Goal: Task Accomplishment & Management: Use online tool/utility

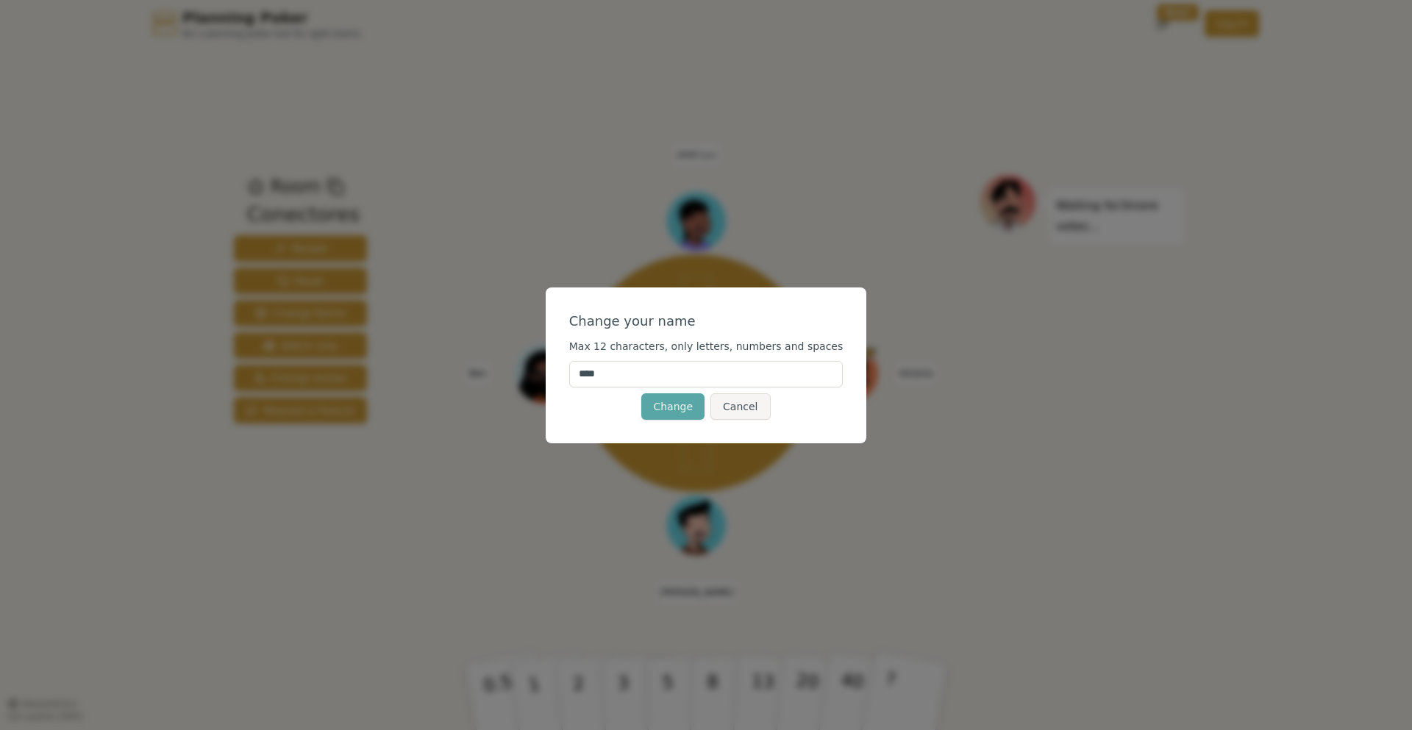
click at [675, 369] on input "****" at bounding box center [706, 374] width 274 height 26
type input "*****"
click button "Change" at bounding box center [672, 406] width 63 height 26
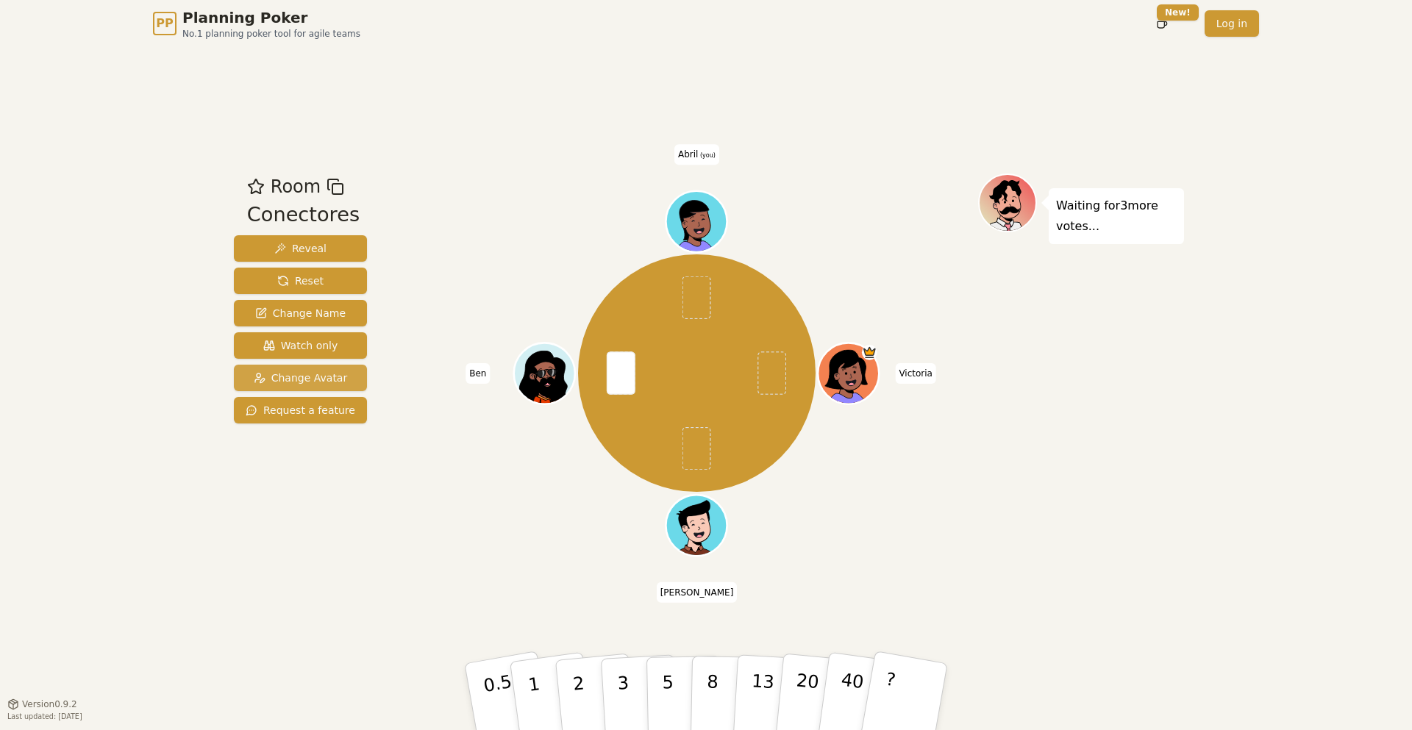
click at [321, 377] on span "Change Avatar" at bounding box center [301, 378] width 94 height 15
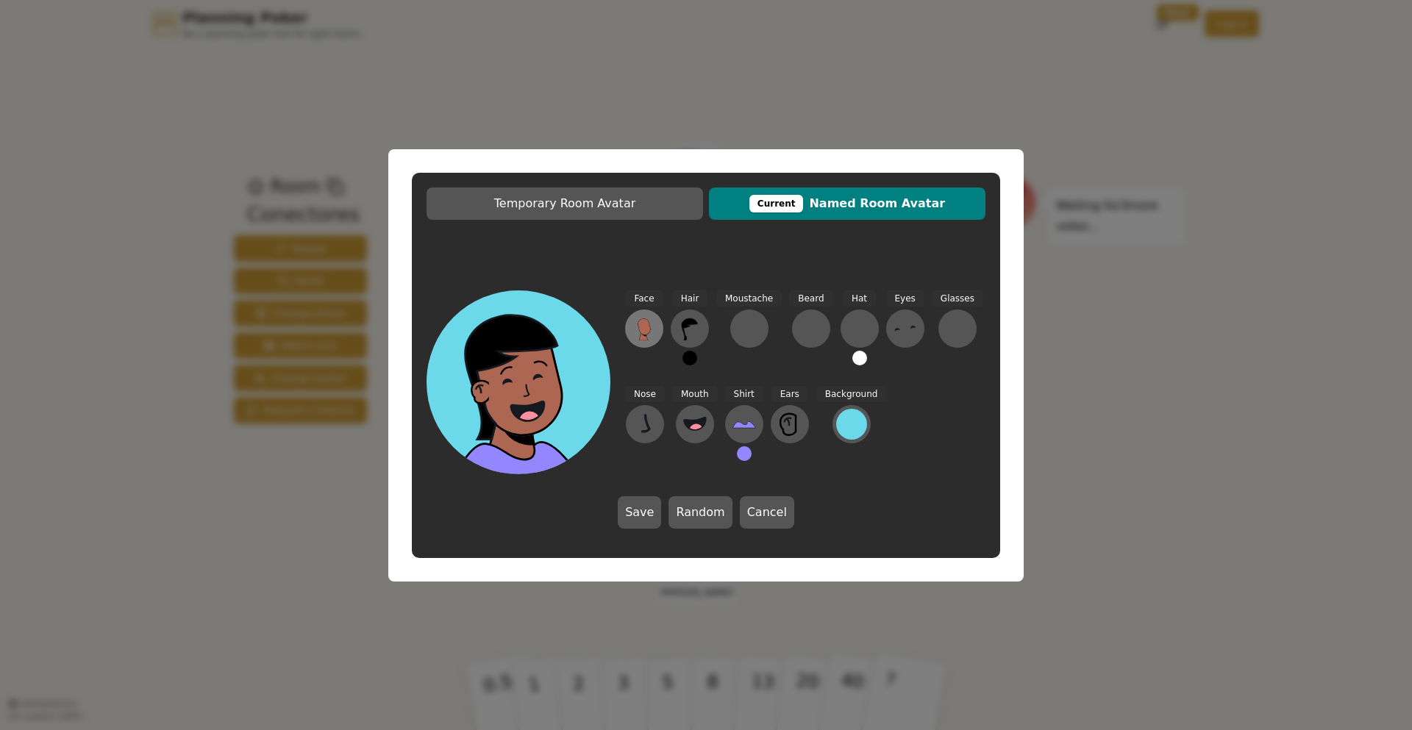
drag, startPoint x: 663, startPoint y: 318, endPoint x: 649, endPoint y: 327, distance: 17.2
click at [661, 323] on div "Face Hair Moustache Beard Hat Eyes Glasses Nose Mouth Shirt Ears Background" at bounding box center [805, 382] width 360 height 184
click at [648, 327] on icon at bounding box center [644, 326] width 13 height 16
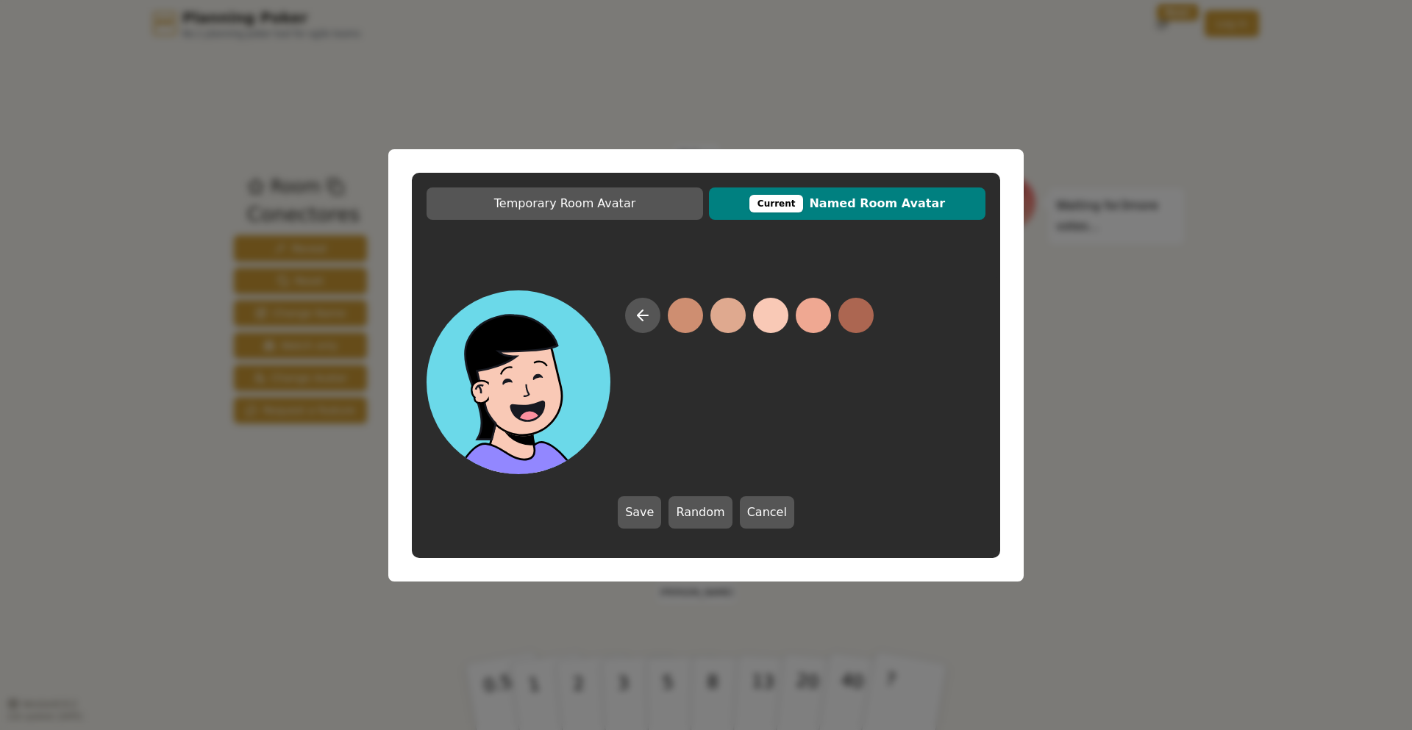
click at [775, 301] on button at bounding box center [770, 315] width 35 height 35
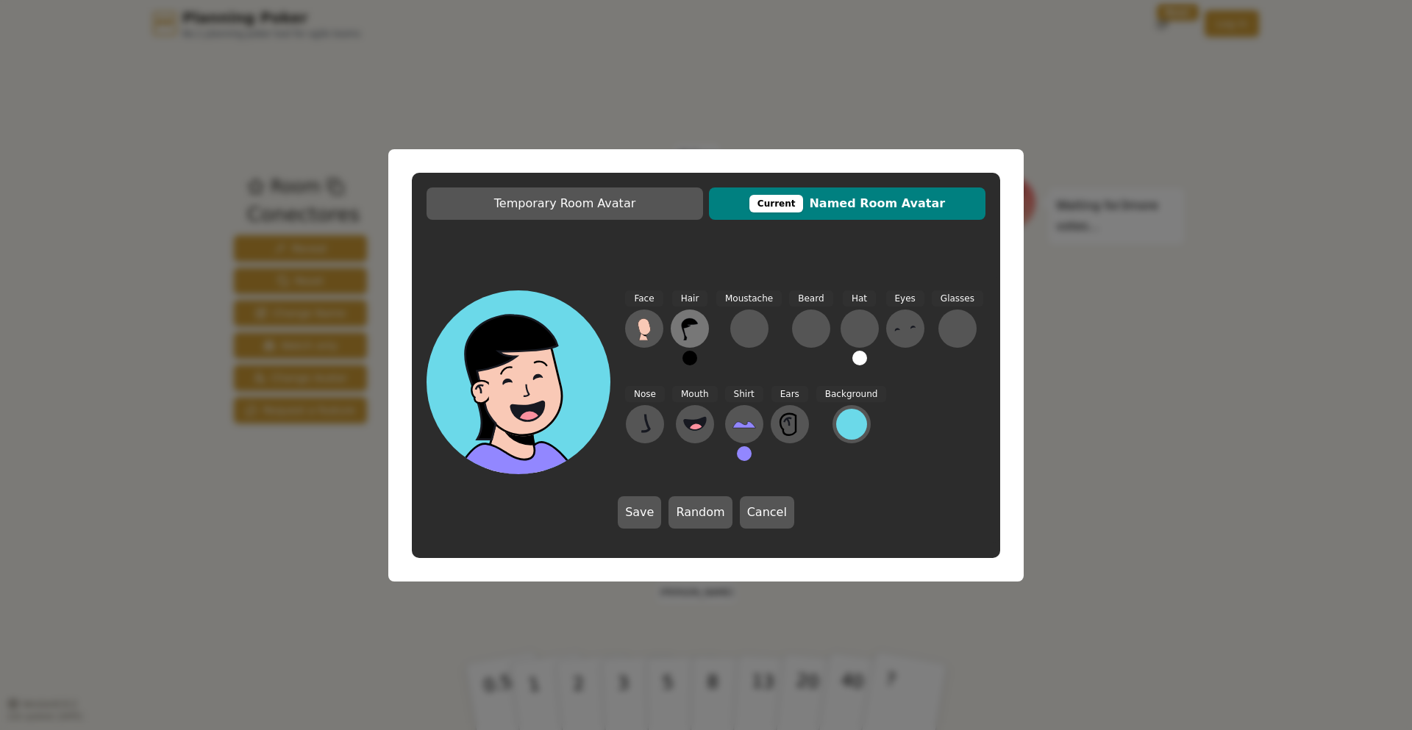
click at [694, 329] on icon at bounding box center [690, 329] width 24 height 24
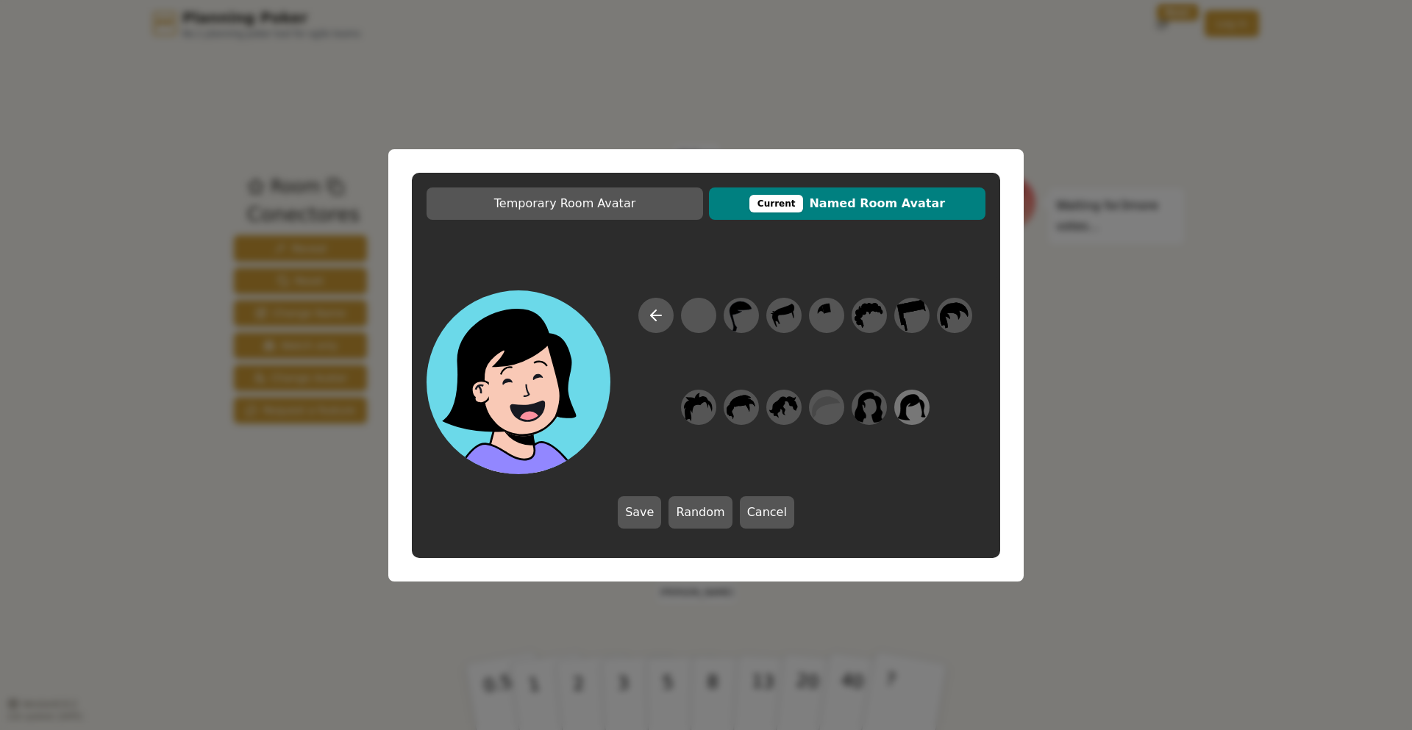
click at [925, 413] on icon at bounding box center [911, 406] width 29 height 33
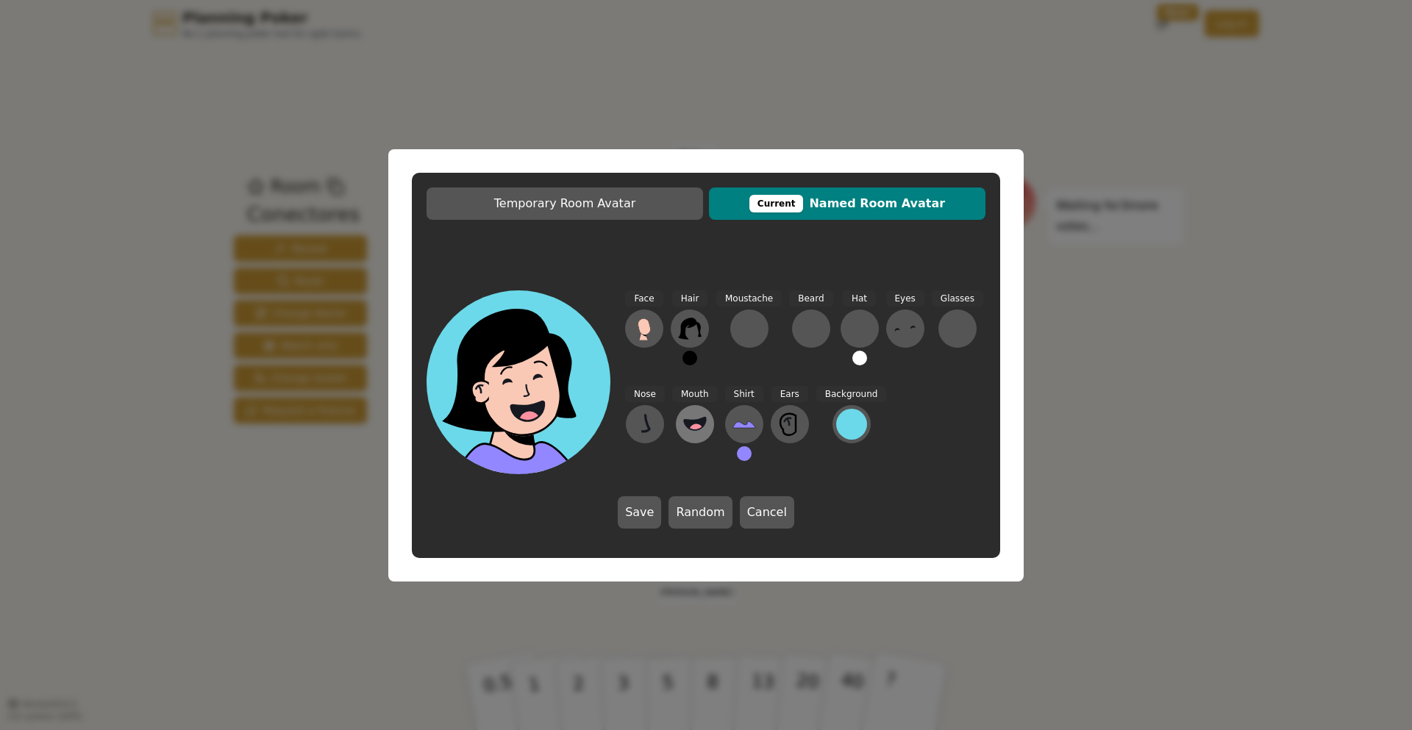
click at [699, 430] on circle at bounding box center [695, 431] width 15 height 15
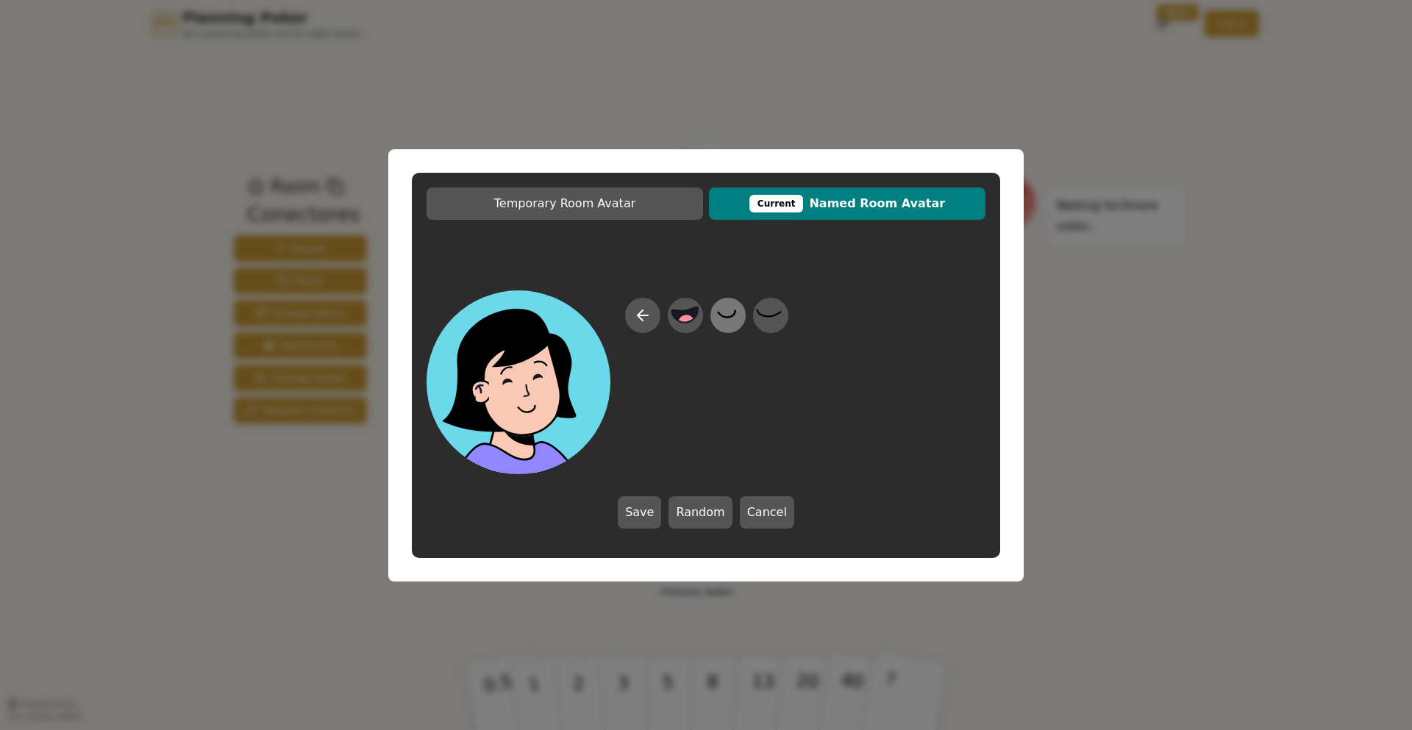
click at [735, 319] on icon at bounding box center [727, 315] width 29 height 33
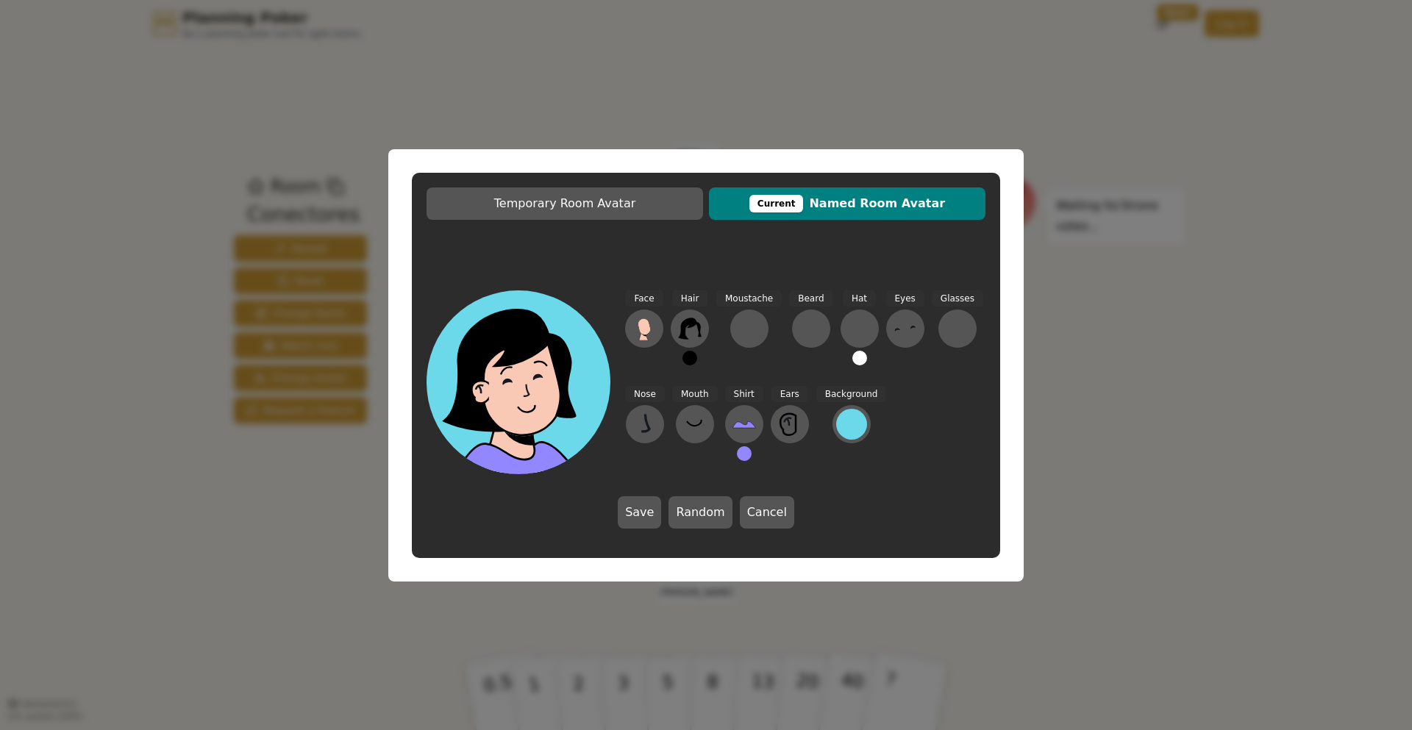
click at [910, 308] on div "Eyes" at bounding box center [905, 334] width 38 height 88
click at [922, 327] on div "Face Hair Moustache Beard Hat Eyes Glasses Nose Mouth Shirt Ears Background" at bounding box center [805, 382] width 360 height 184
click at [917, 327] on button at bounding box center [905, 329] width 38 height 38
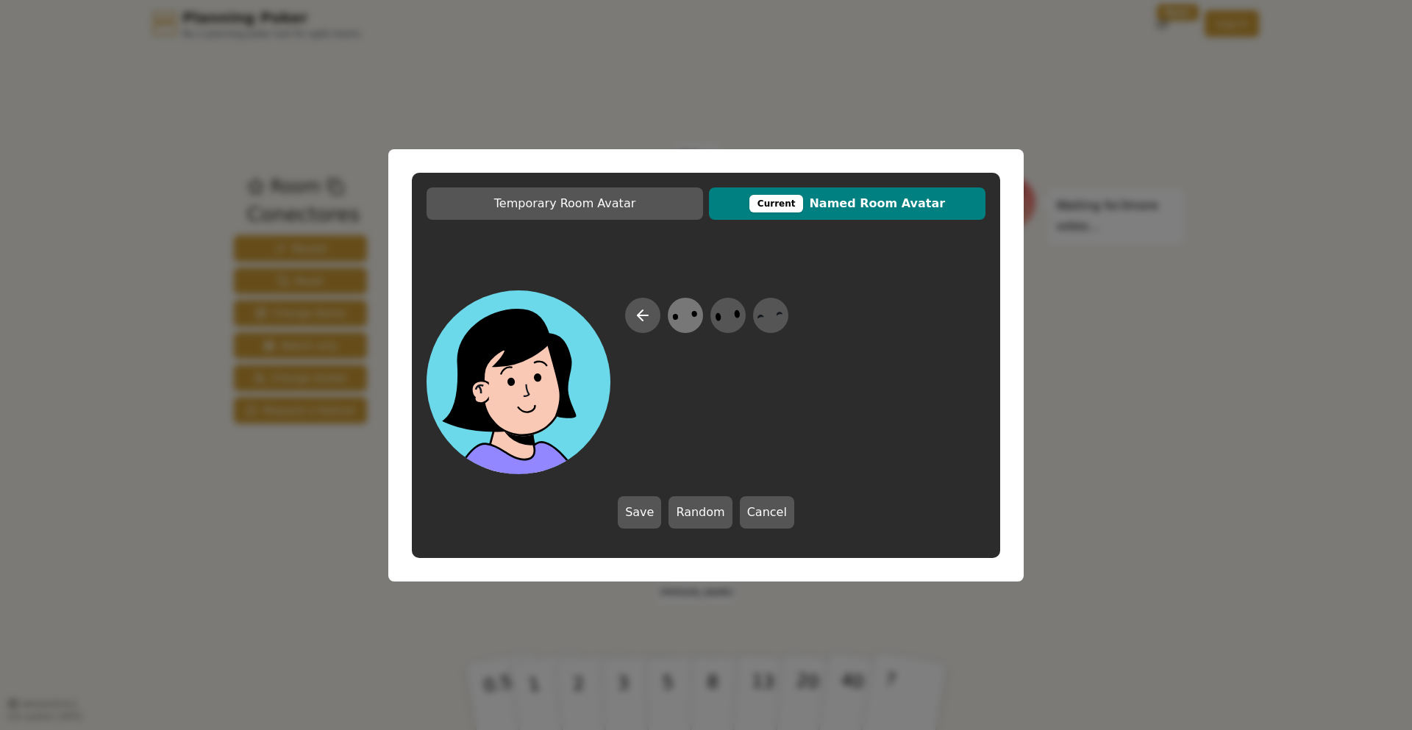
click at [690, 307] on icon at bounding box center [685, 315] width 29 height 33
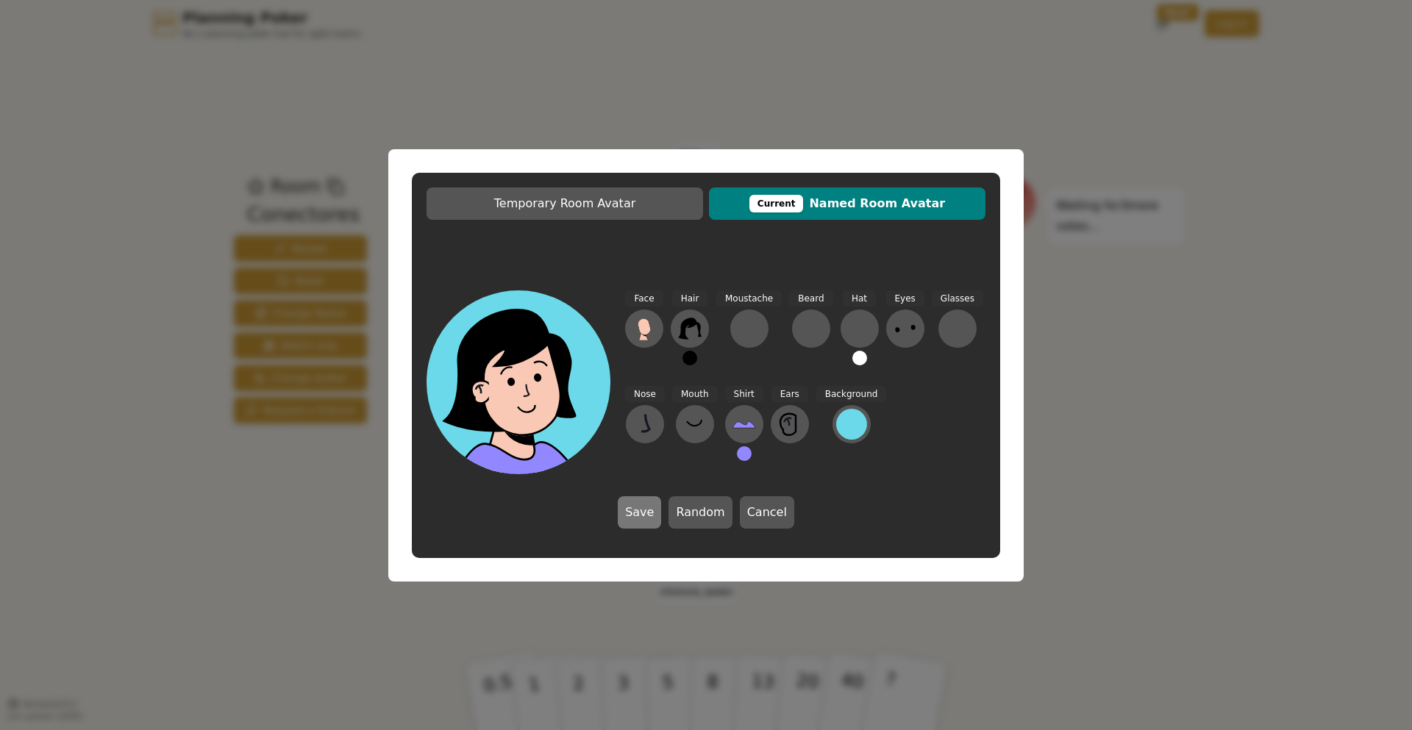
click at [636, 518] on button "Save" at bounding box center [639, 512] width 43 height 32
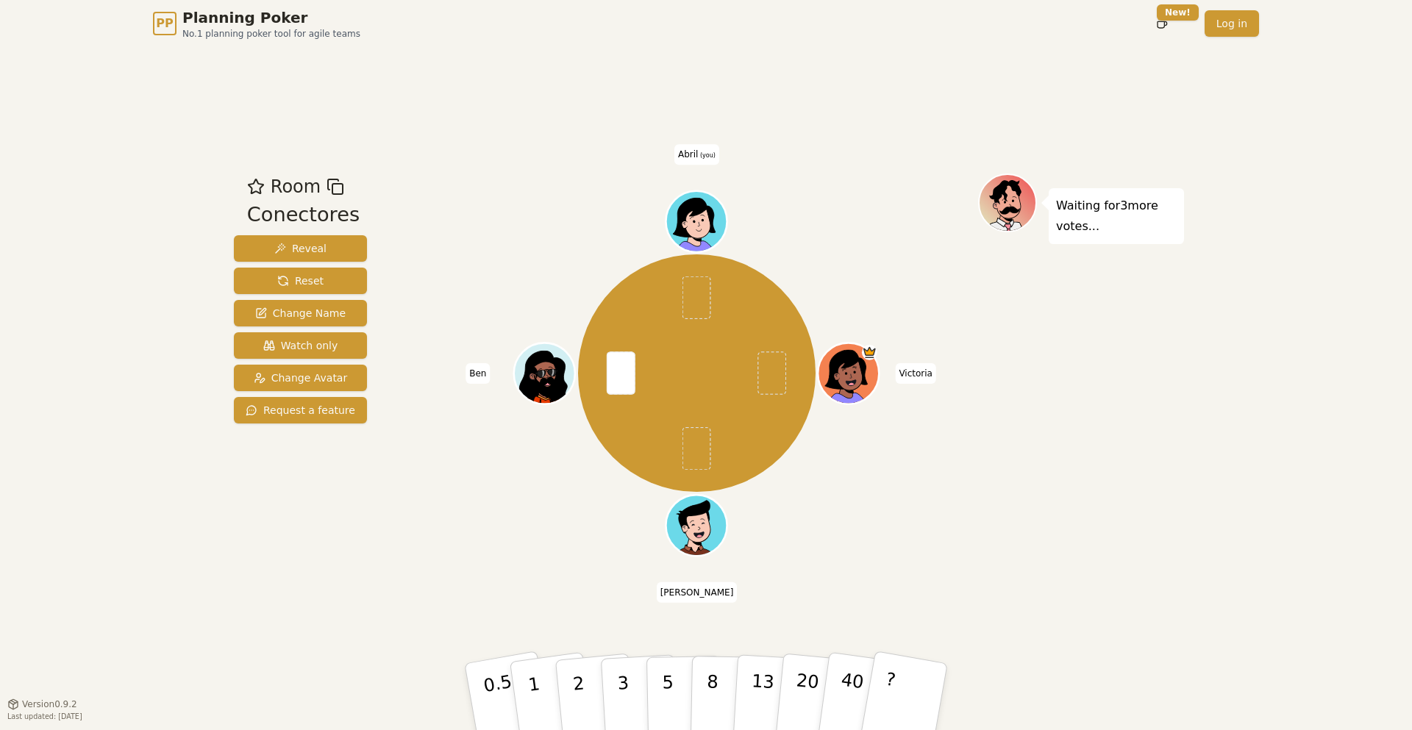
click at [1045, 518] on div "Waiting for 3 more votes..." at bounding box center [1081, 376] width 206 height 404
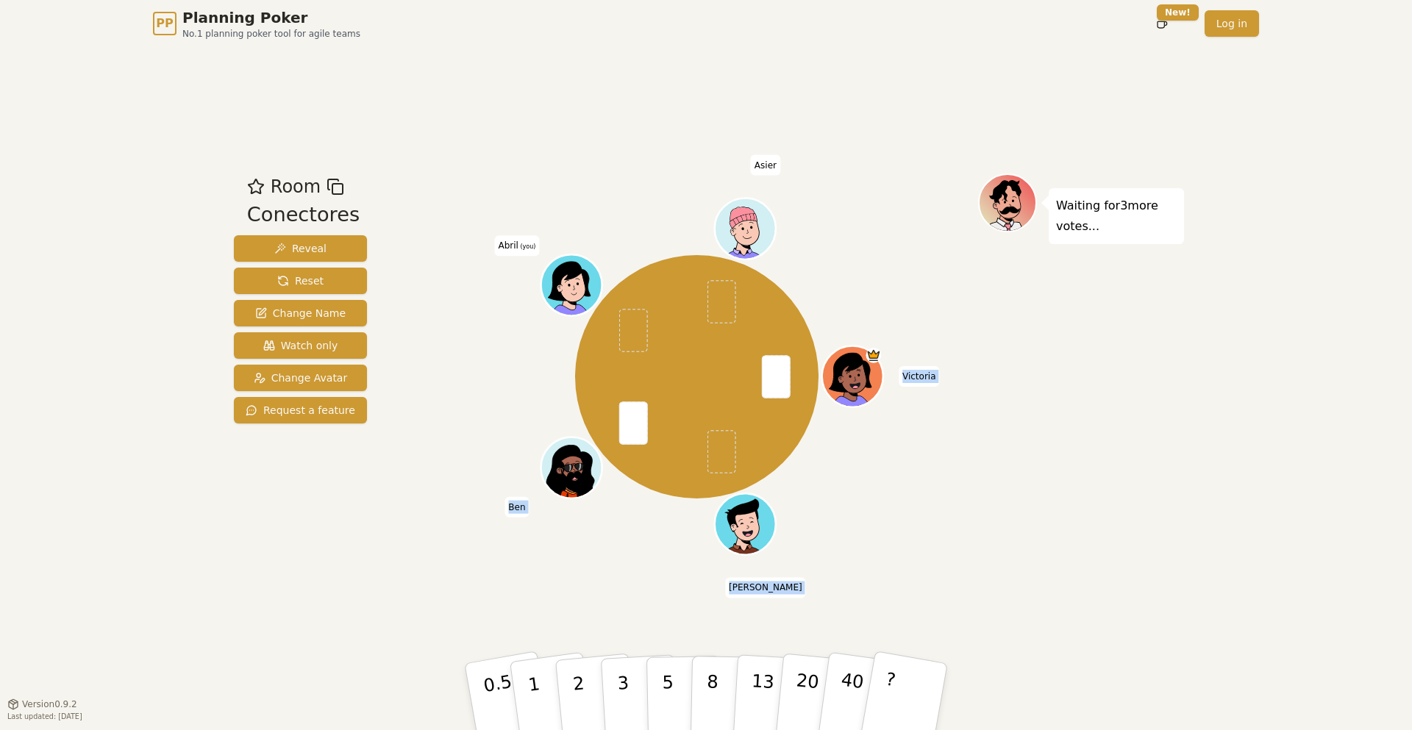
drag, startPoint x: 483, startPoint y: 219, endPoint x: 502, endPoint y: 251, distance: 36.6
click at [502, 251] on div "[PERSON_NAME] [PERSON_NAME] (you) Asier" at bounding box center [697, 377] width 563 height 354
click at [502, 279] on div "[PERSON_NAME] [PERSON_NAME] (you) Asier" at bounding box center [697, 377] width 563 height 354
click at [621, 677] on p "3" at bounding box center [624, 698] width 16 height 80
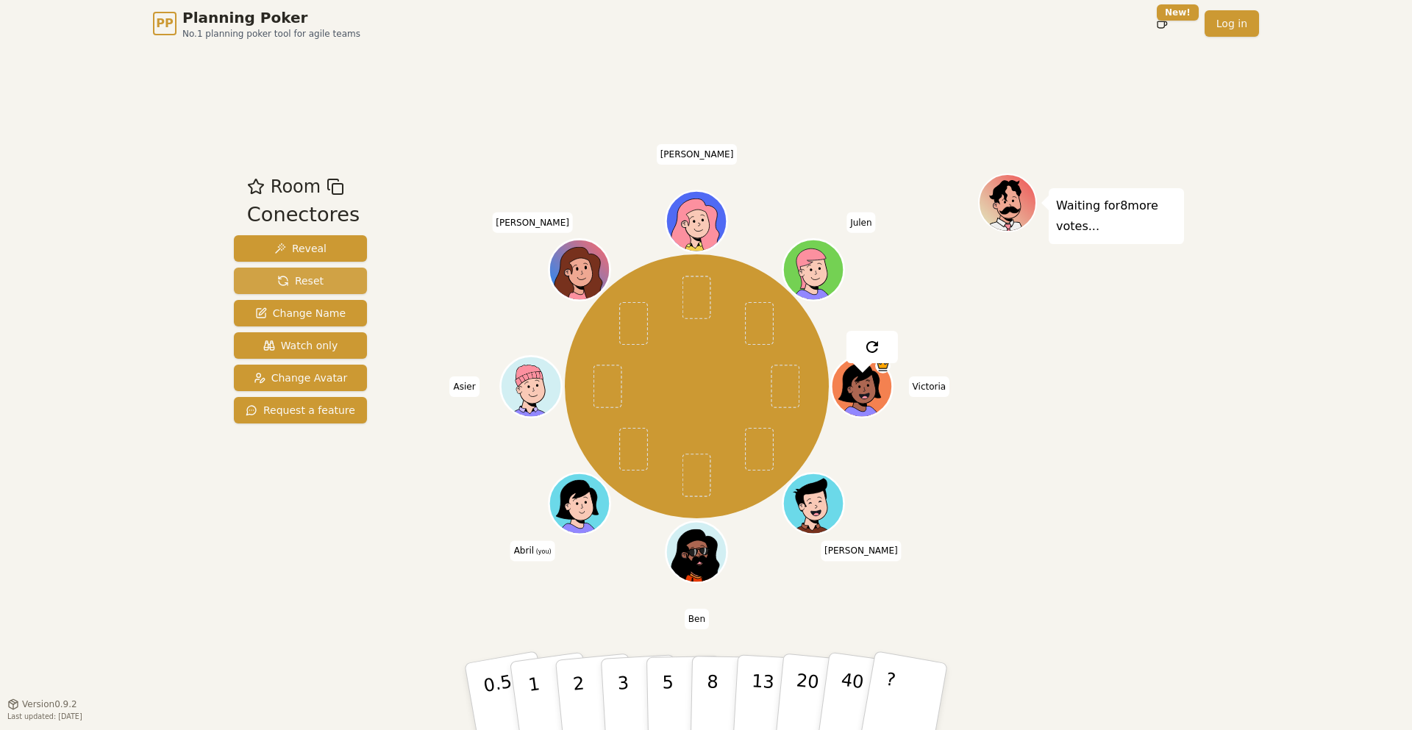
click at [338, 280] on button "Reset" at bounding box center [300, 281] width 133 height 26
click at [568, 685] on button "2" at bounding box center [596, 697] width 84 height 117
click at [321, 615] on div "Room Conectores Reveal Reset Change Name Watch only Change Avatar Request a fea…" at bounding box center [706, 375] width 956 height 657
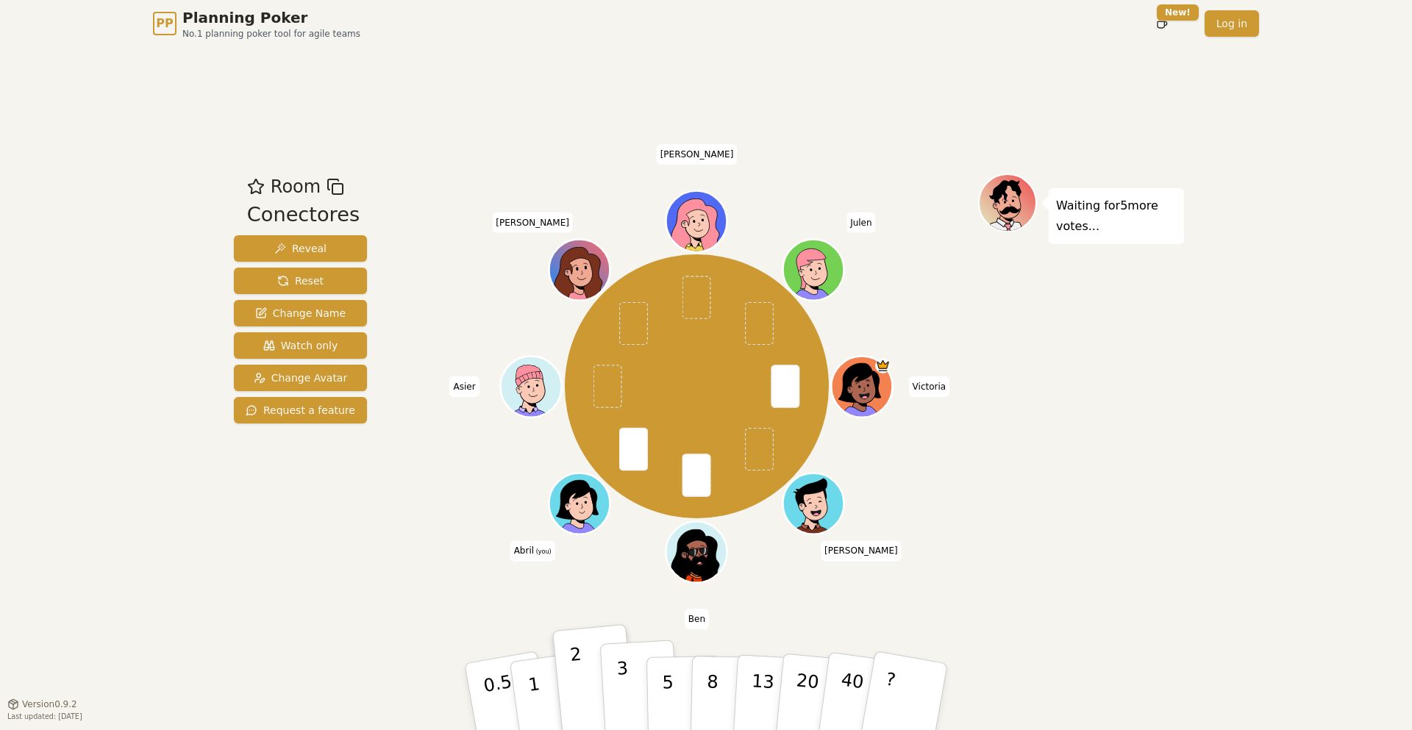
click at [620, 682] on p "3" at bounding box center [624, 698] width 16 height 80
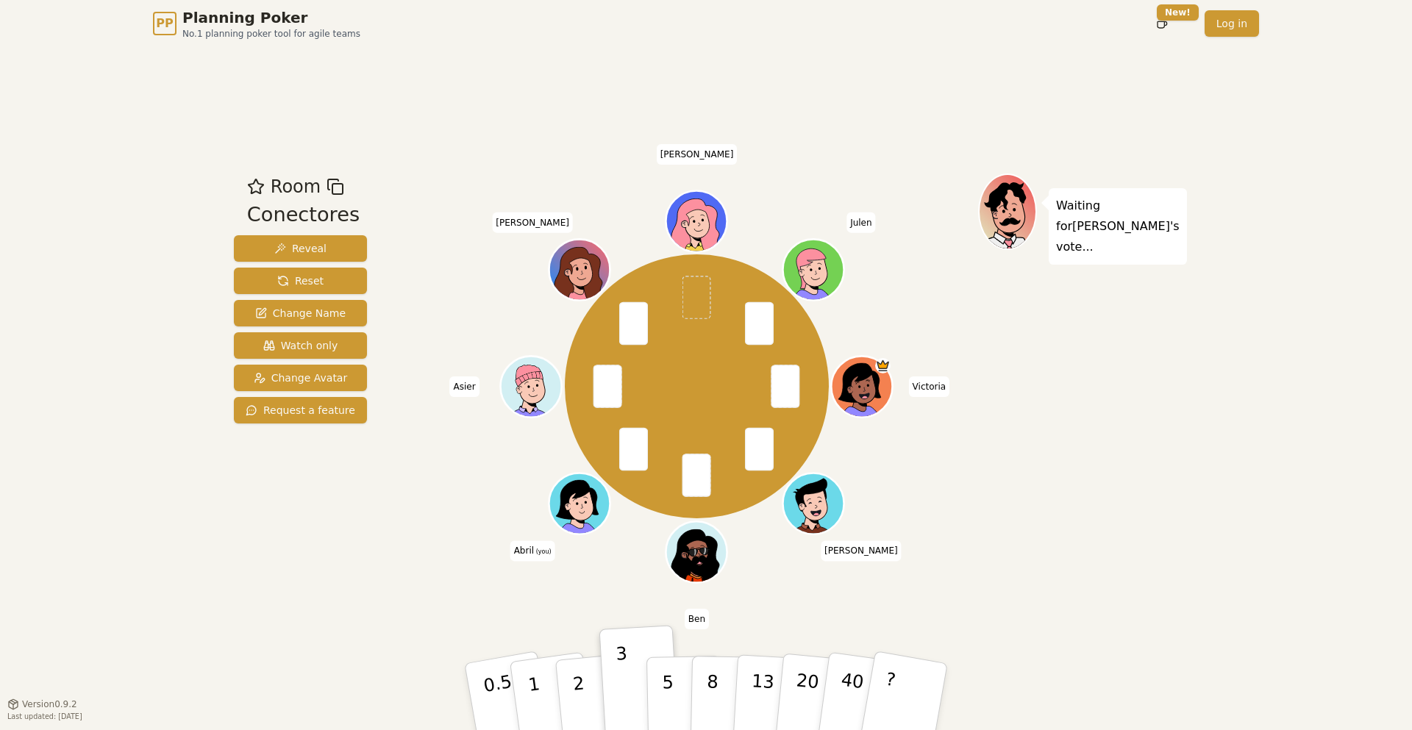
click at [290, 635] on div "Room Conectores Reveal Reset Change Name Watch only Change Avatar Request a fea…" at bounding box center [706, 375] width 956 height 657
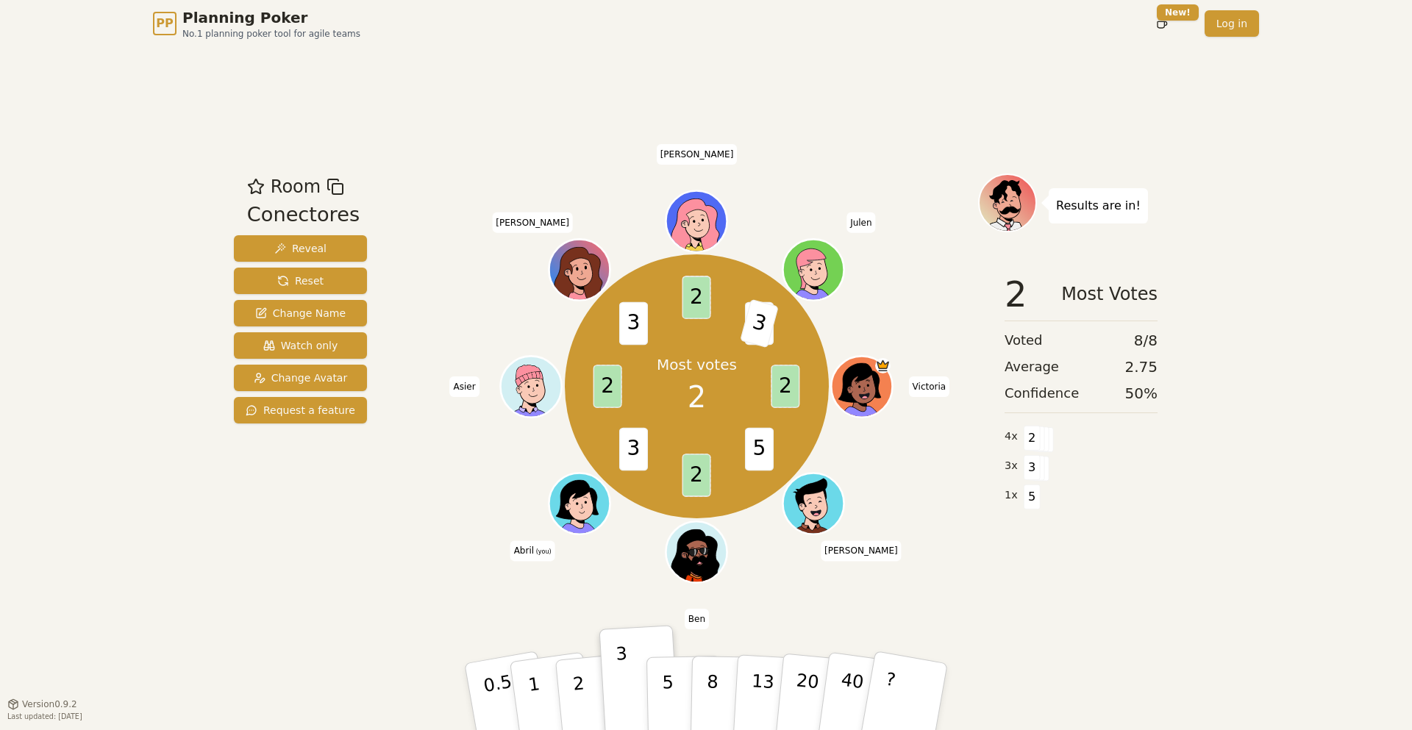
click at [138, 479] on div "PP Planning Poker No.1 planning poker tool for agile teams Toggle theme New! Lo…" at bounding box center [706, 365] width 1412 height 730
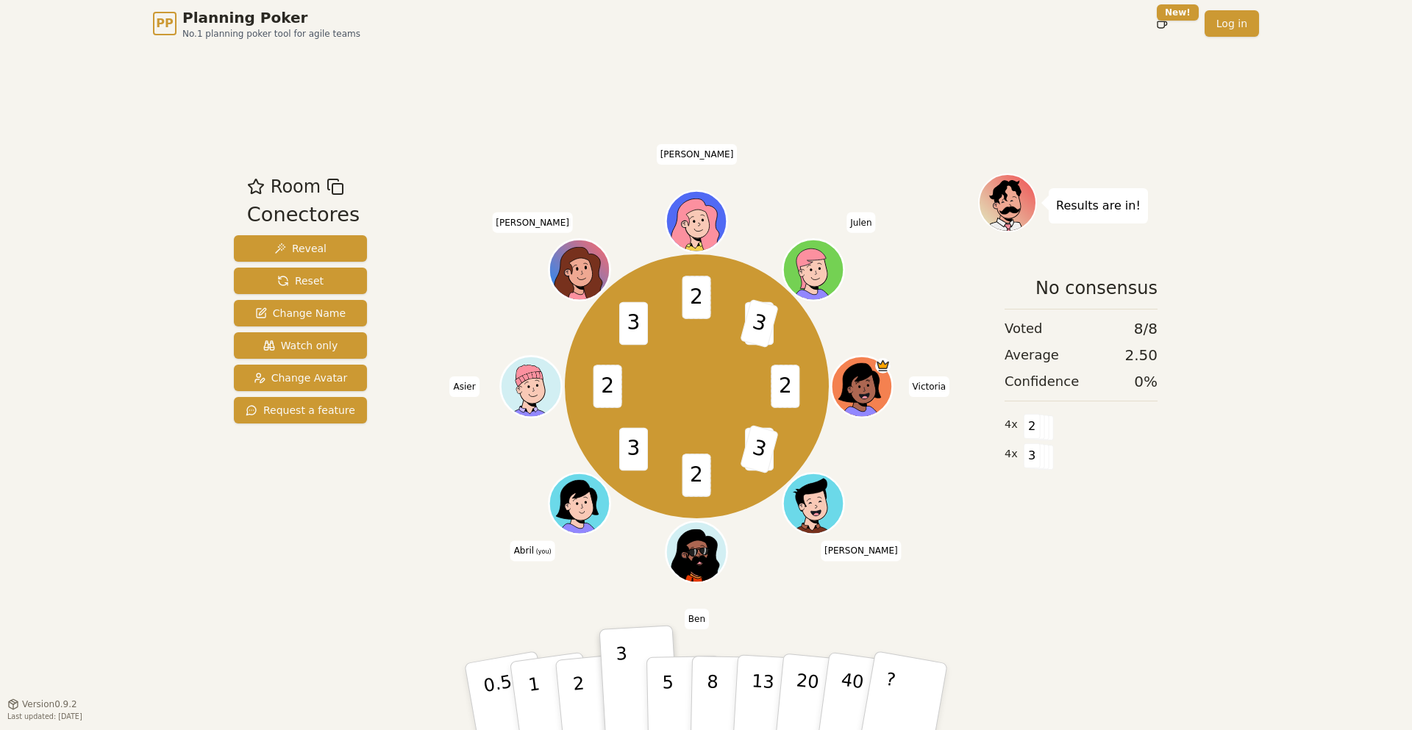
click at [165, 179] on div "PP Planning Poker No.1 planning poker tool for agile teams Toggle theme New! Lo…" at bounding box center [706, 365] width 1412 height 730
drag, startPoint x: 193, startPoint y: 258, endPoint x: 193, endPoint y: 250, distance: 8.1
click at [194, 251] on div "PP Planning Poker No.1 planning poker tool for agile teams Toggle theme New! Lo…" at bounding box center [706, 365] width 1412 height 730
click at [264, 210] on div "Conectores" at bounding box center [303, 215] width 113 height 30
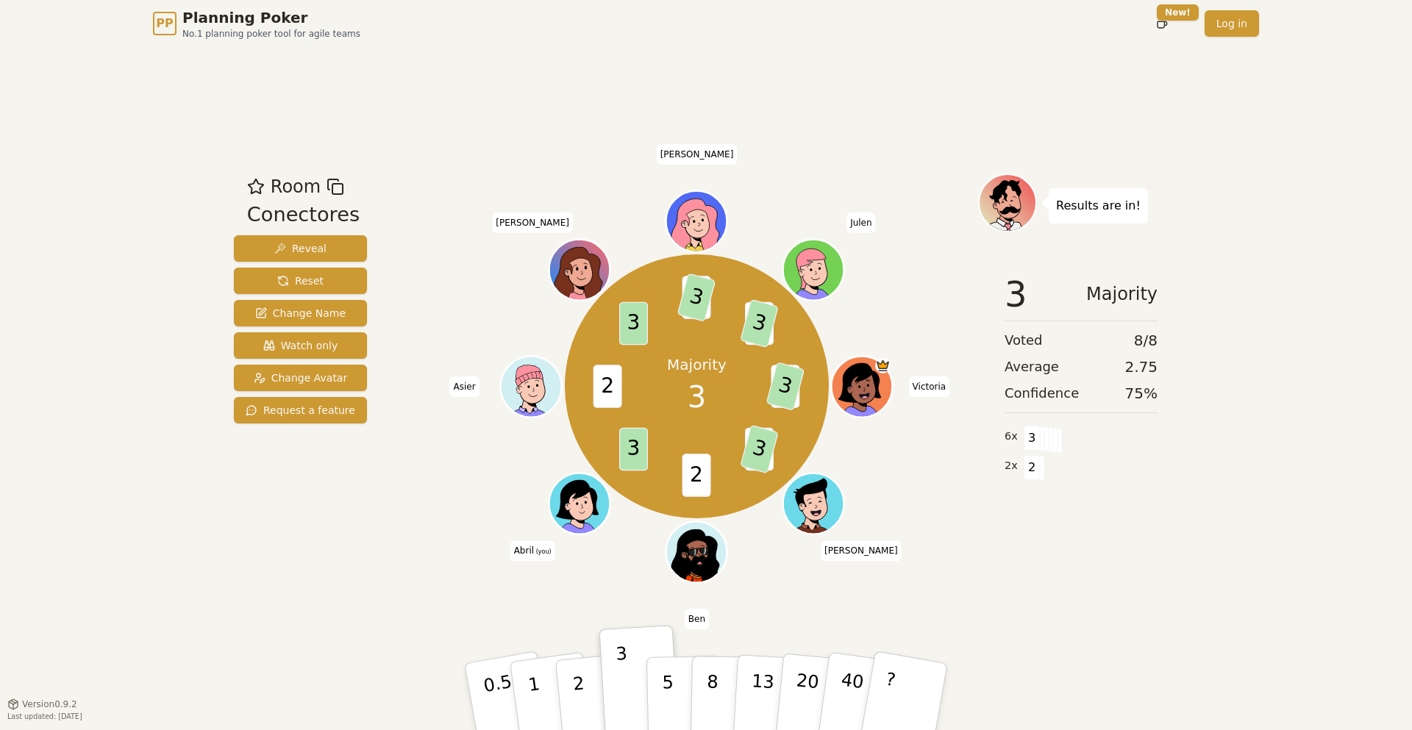
click at [318, 529] on div "Room Conectores Reveal Reset Change Name Watch only Change Avatar Request a fea…" at bounding box center [300, 376] width 145 height 404
click at [960, 605] on div "Room Conectores Reveal Reset Change Name Watch only Change Avatar Request a fea…" at bounding box center [706, 375] width 956 height 657
click at [342, 286] on button "Reset" at bounding box center [300, 281] width 133 height 26
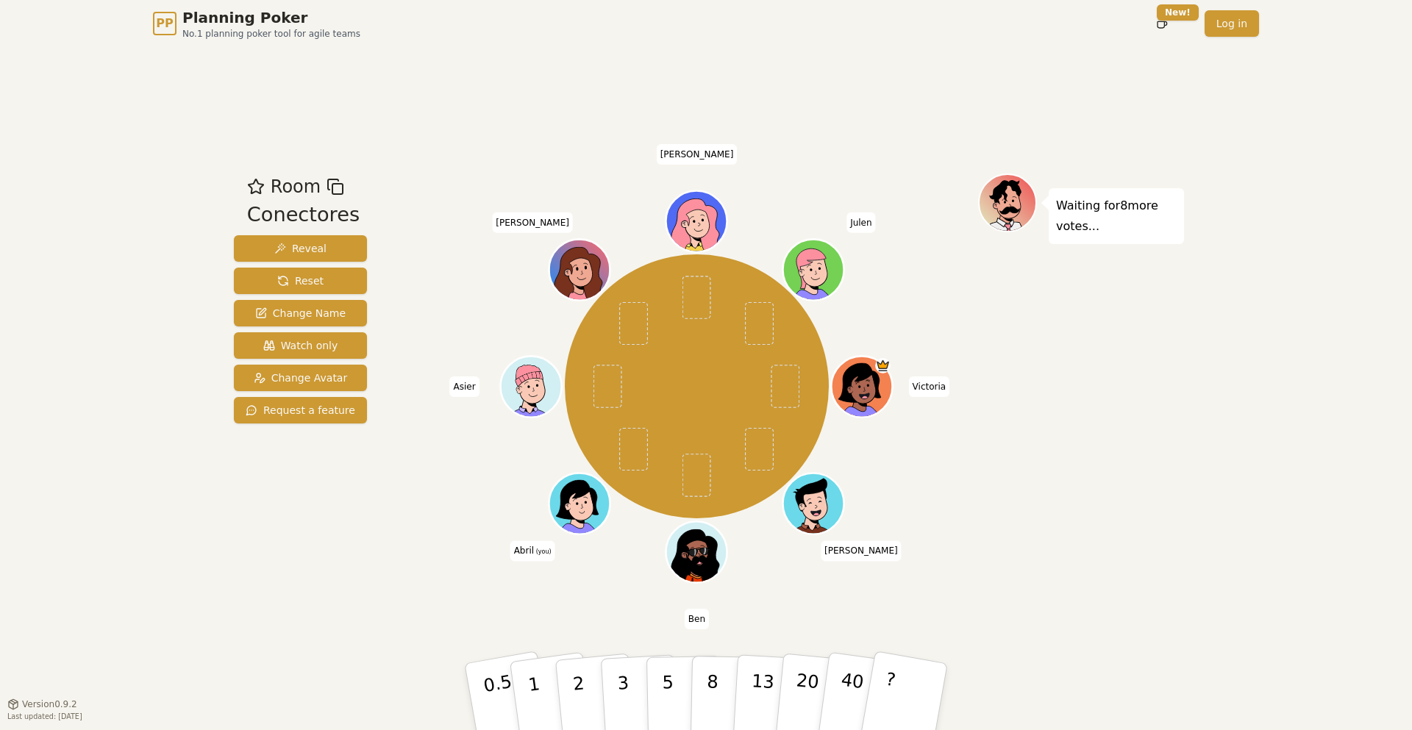
click at [531, 549] on span "Abril (you)" at bounding box center [532, 551] width 45 height 21
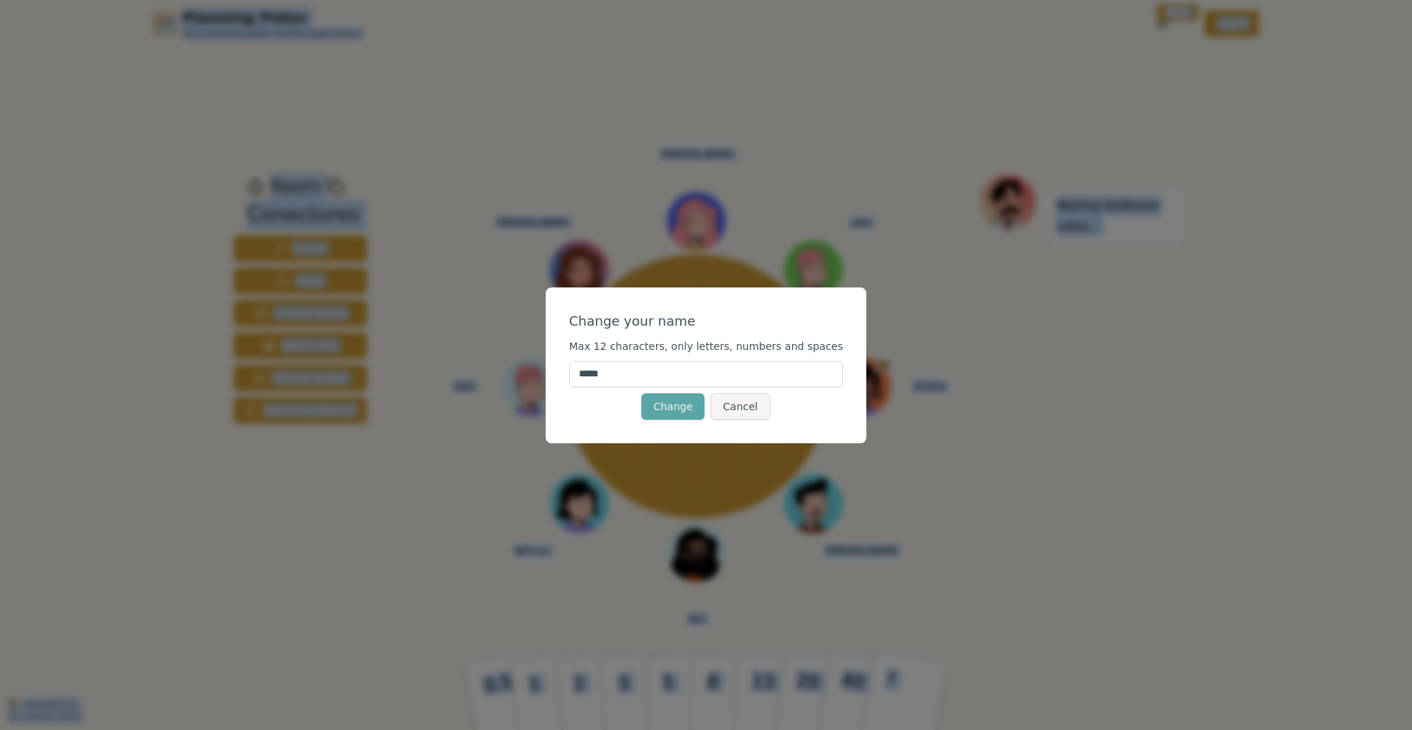
click at [528, 573] on div "Change your name Max 12 characters, only letters, numbers and spaces ***** Chan…" at bounding box center [706, 365] width 1412 height 730
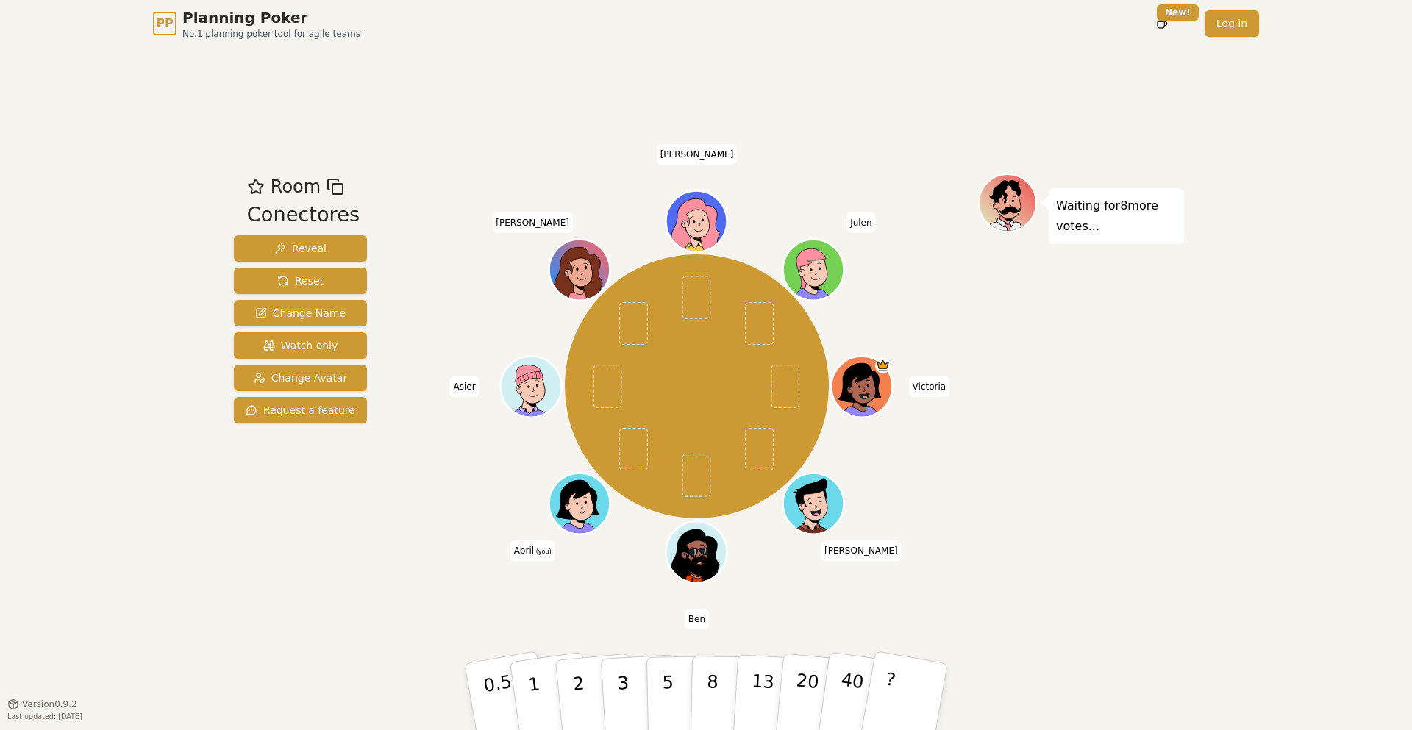
click at [704, 616] on span "Ben" at bounding box center [697, 619] width 24 height 21
click at [699, 618] on span "Ben" at bounding box center [697, 619] width 24 height 21
click at [844, 577] on div "[PERSON_NAME] [PERSON_NAME] (you) [PERSON_NAME]" at bounding box center [697, 376] width 563 height 404
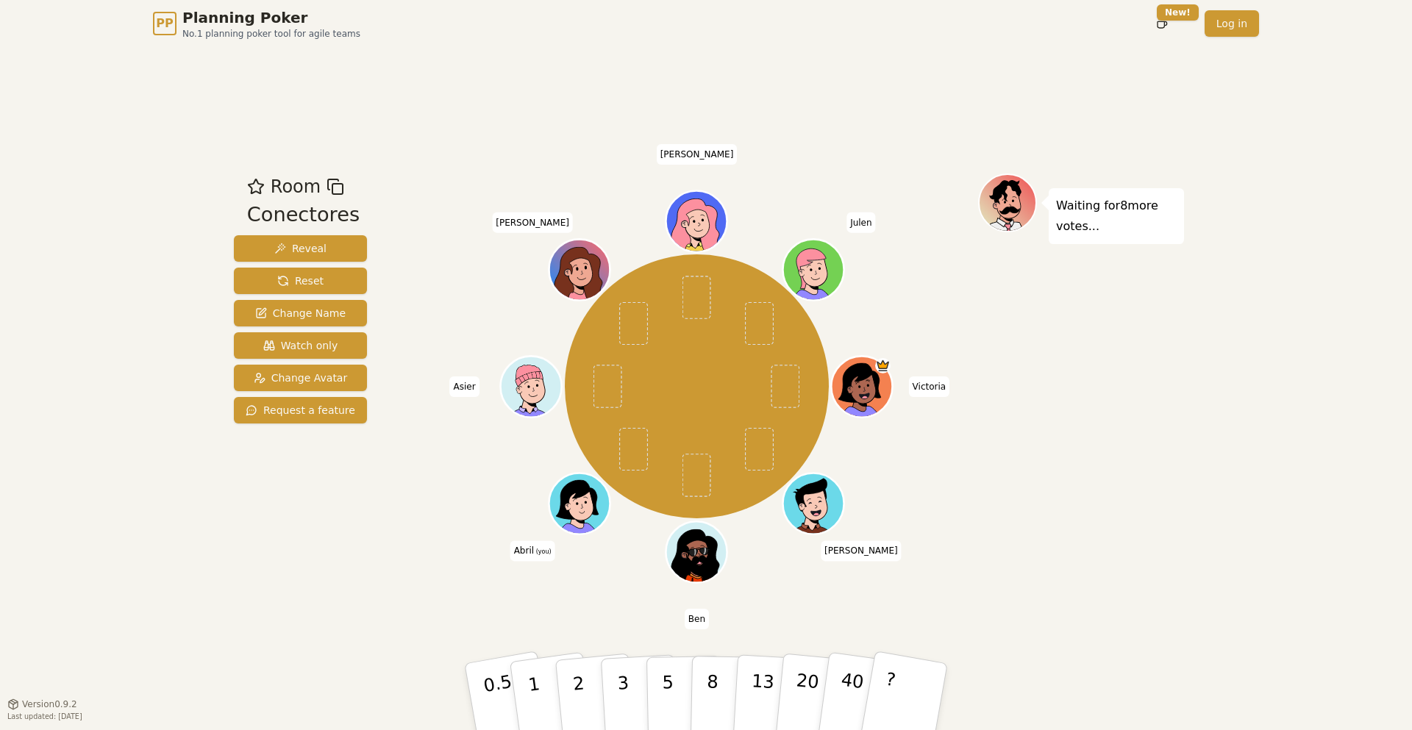
click at [860, 552] on span "[PERSON_NAME]" at bounding box center [861, 551] width 81 height 21
click at [996, 384] on div "Waiting for 8 more votes..." at bounding box center [1081, 376] width 206 height 404
click at [943, 388] on span "Victoria" at bounding box center [929, 387] width 41 height 21
click at [942, 388] on span "Victoria" at bounding box center [929, 387] width 41 height 21
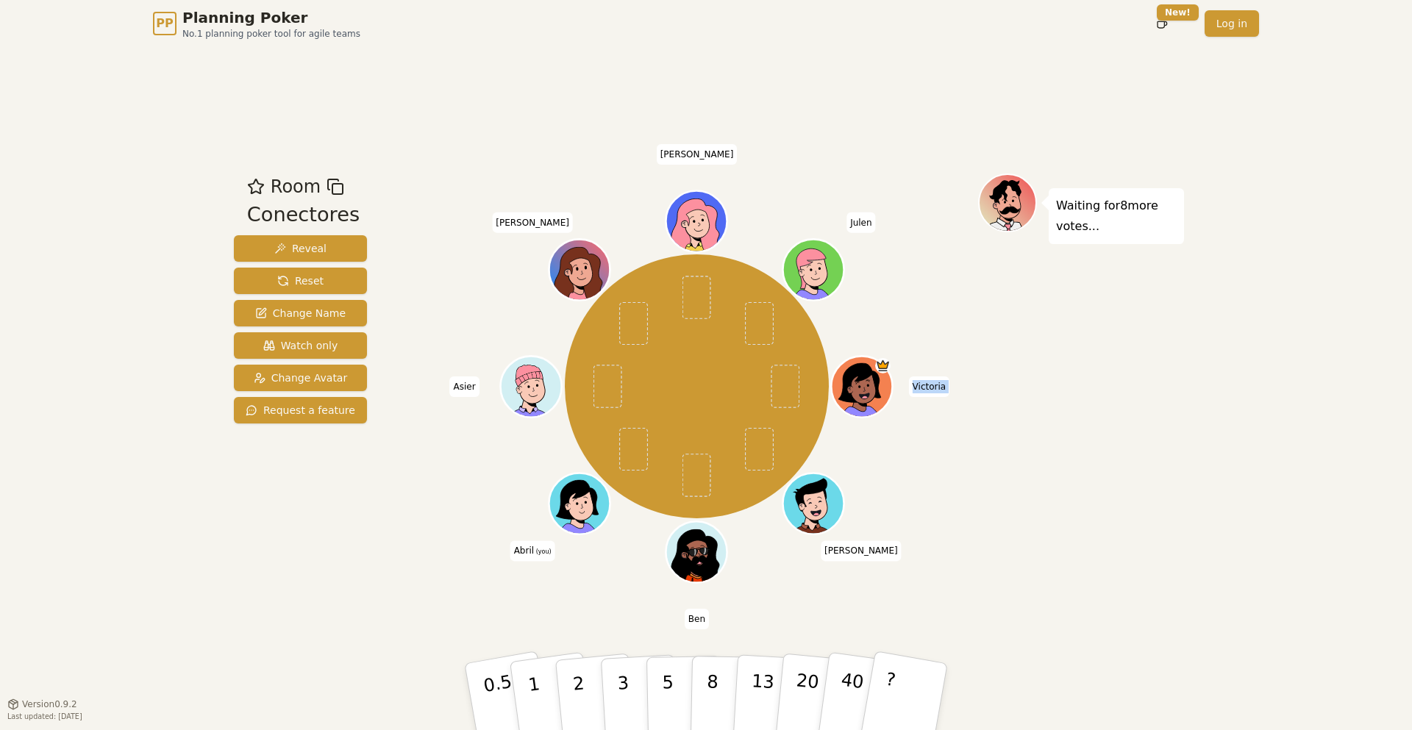
click at [942, 388] on span "Victoria" at bounding box center [929, 387] width 41 height 21
click at [1006, 379] on div "Waiting for 8 more votes..." at bounding box center [1081, 376] width 206 height 404
click at [860, 218] on span "Julen" at bounding box center [860, 223] width 29 height 21
click at [707, 151] on span "[PERSON_NAME]" at bounding box center [697, 154] width 81 height 21
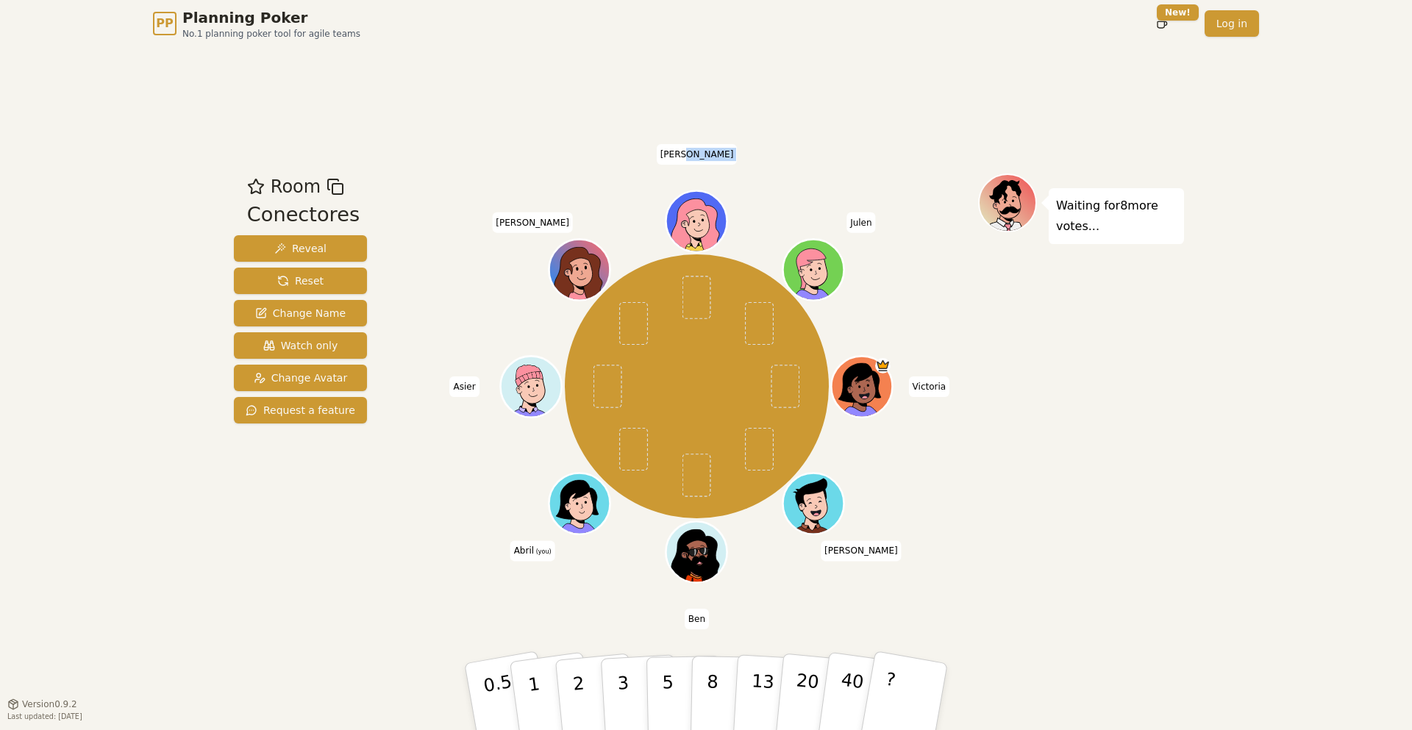
click at [707, 152] on span "[PERSON_NAME]" at bounding box center [697, 154] width 81 height 21
click at [680, 150] on div "Room Conectores Reveal Reset Change Name Watch only Change Avatar Request a fea…" at bounding box center [706, 375] width 956 height 657
click at [481, 191] on div at bounding box center [697, 187] width 563 height 26
click at [668, 699] on p "5" at bounding box center [668, 696] width 13 height 79
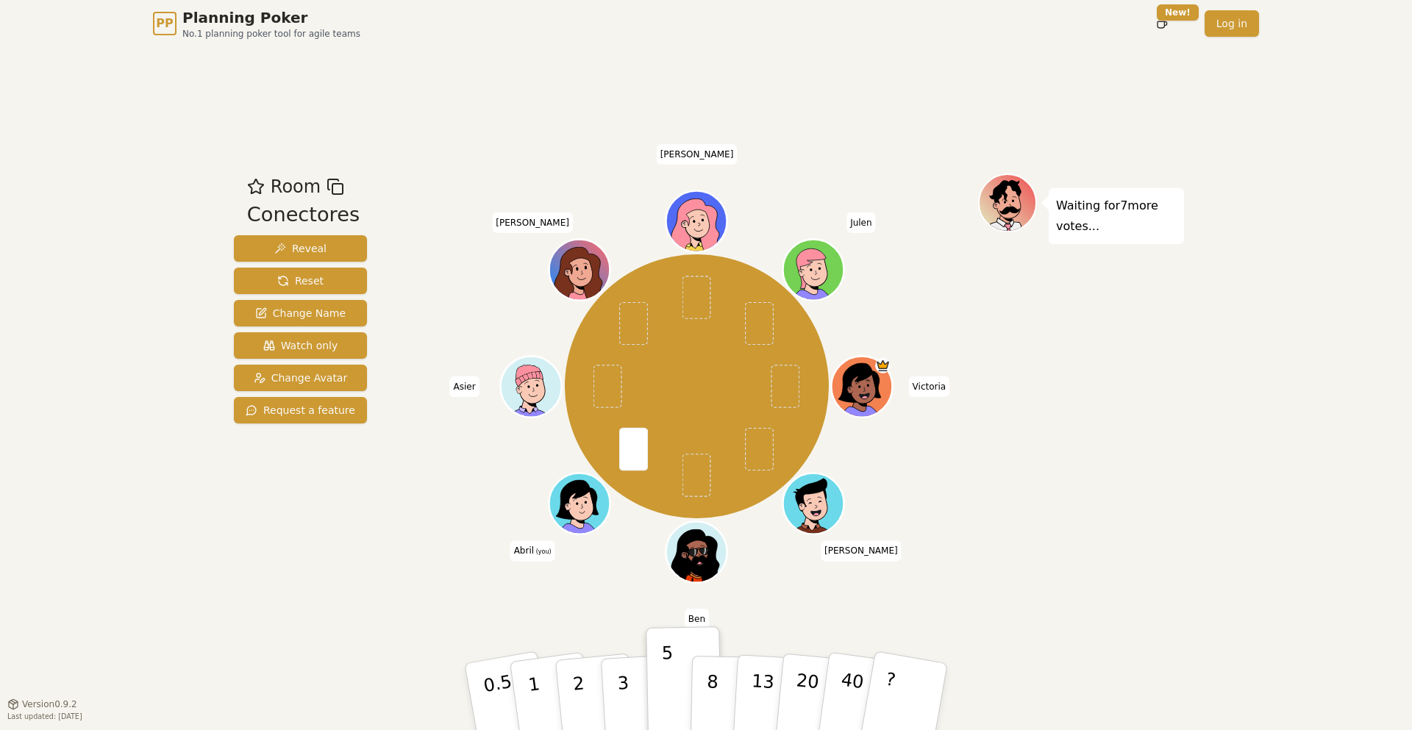
click at [299, 537] on div "Room Conectores Reveal Reset Change Name Watch only Change Avatar Request a fea…" at bounding box center [300, 376] width 145 height 404
click at [303, 625] on div "Room Conectores Reveal Reset Change Name Watch only Change Avatar Request a fea…" at bounding box center [706, 375] width 956 height 657
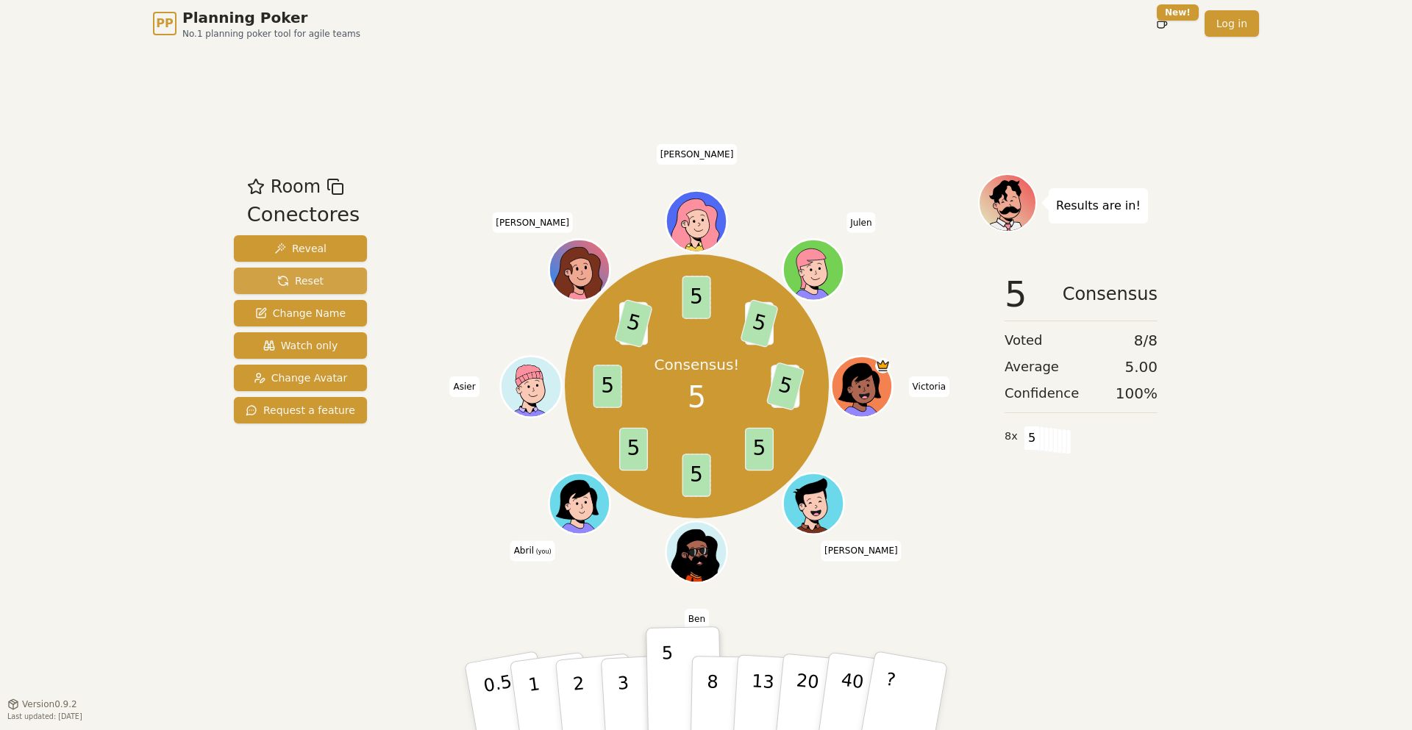
click at [334, 286] on button "Reset" at bounding box center [300, 281] width 133 height 26
